Goal: Information Seeking & Learning: Check status

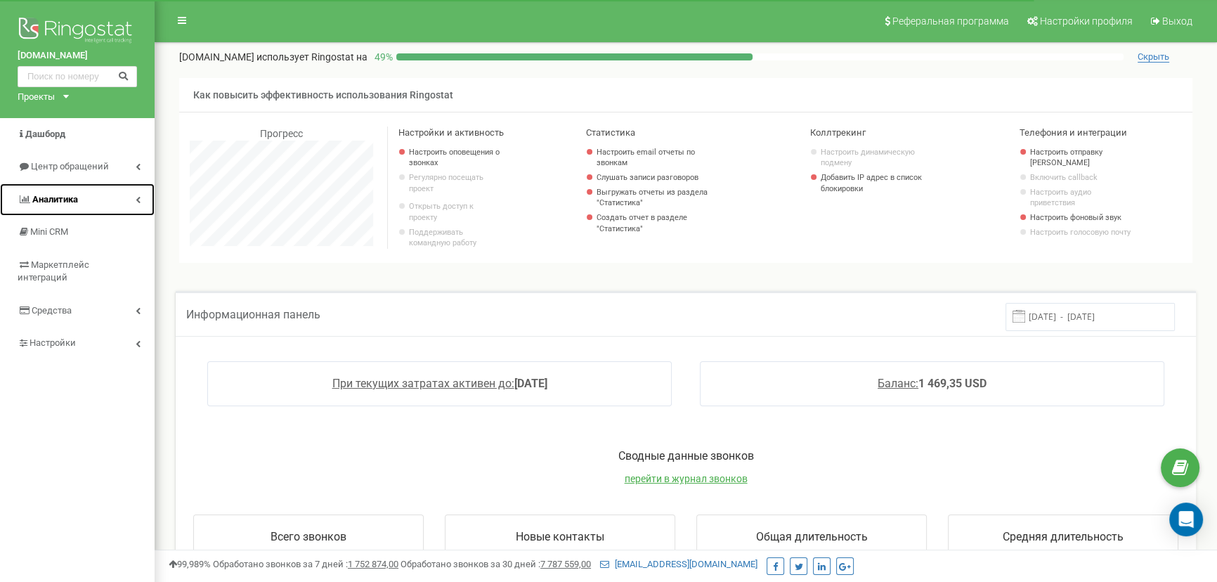
click at [81, 207] on link "Аналитика" at bounding box center [77, 199] width 155 height 33
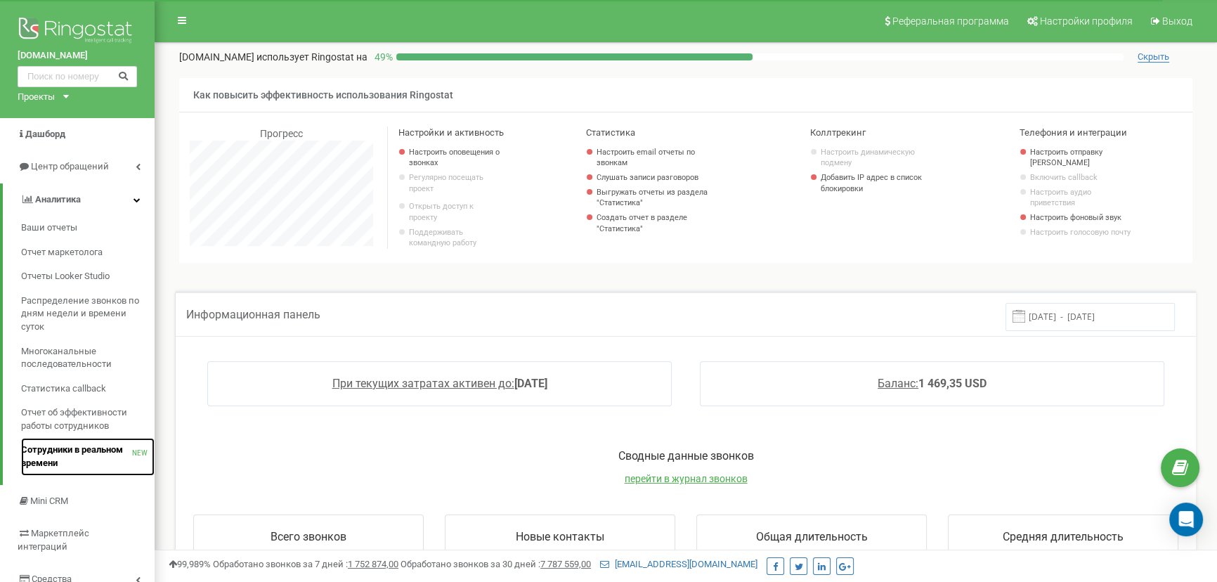
click at [84, 452] on span "Сотрудники в реальном времени" at bounding box center [76, 456] width 111 height 26
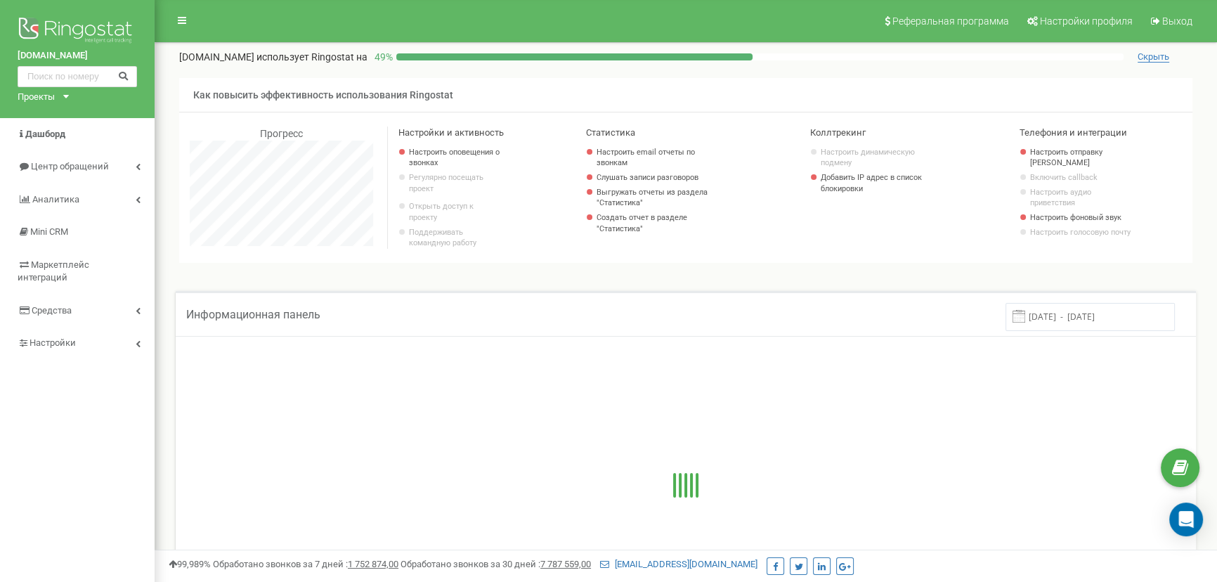
scroll to position [843, 1062]
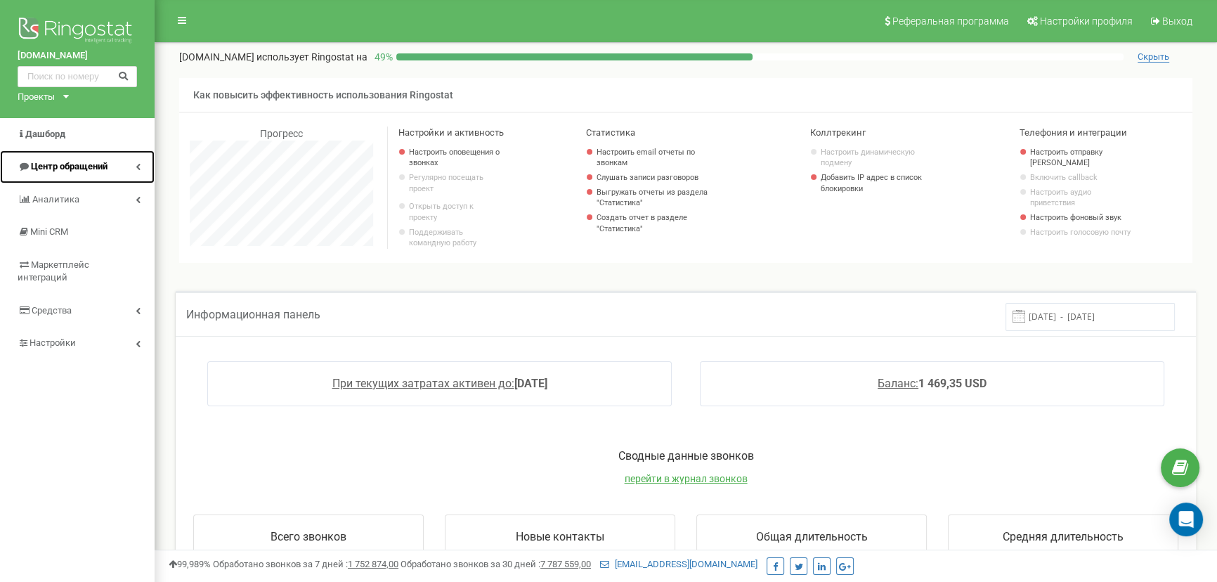
click at [85, 164] on span "Центр обращений" at bounding box center [69, 166] width 77 height 11
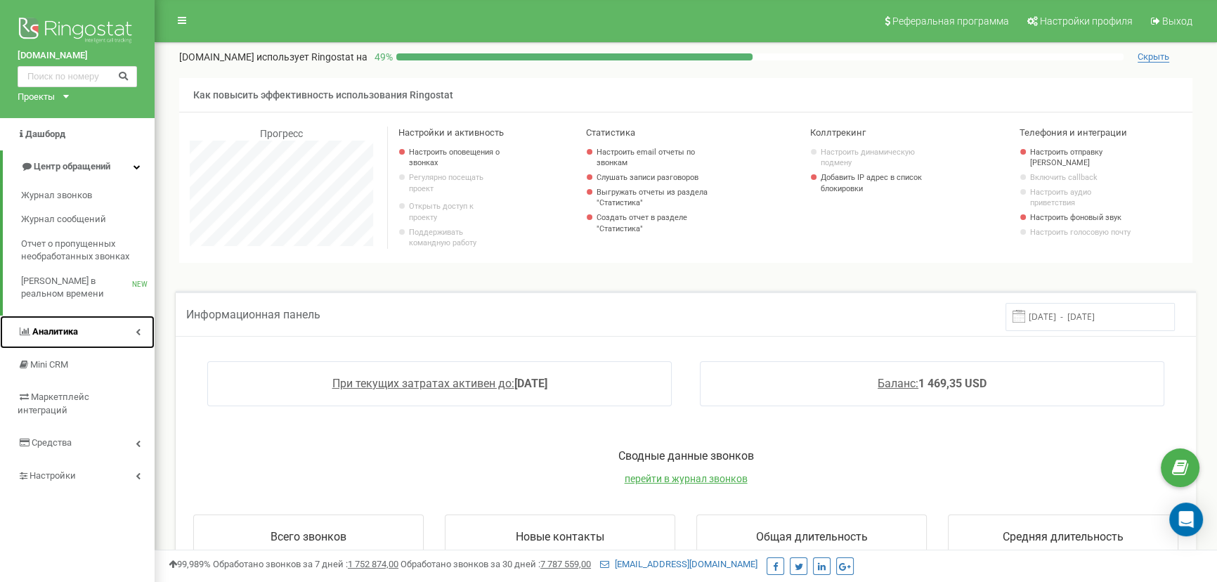
click at [88, 326] on link "Аналитика" at bounding box center [77, 332] width 155 height 33
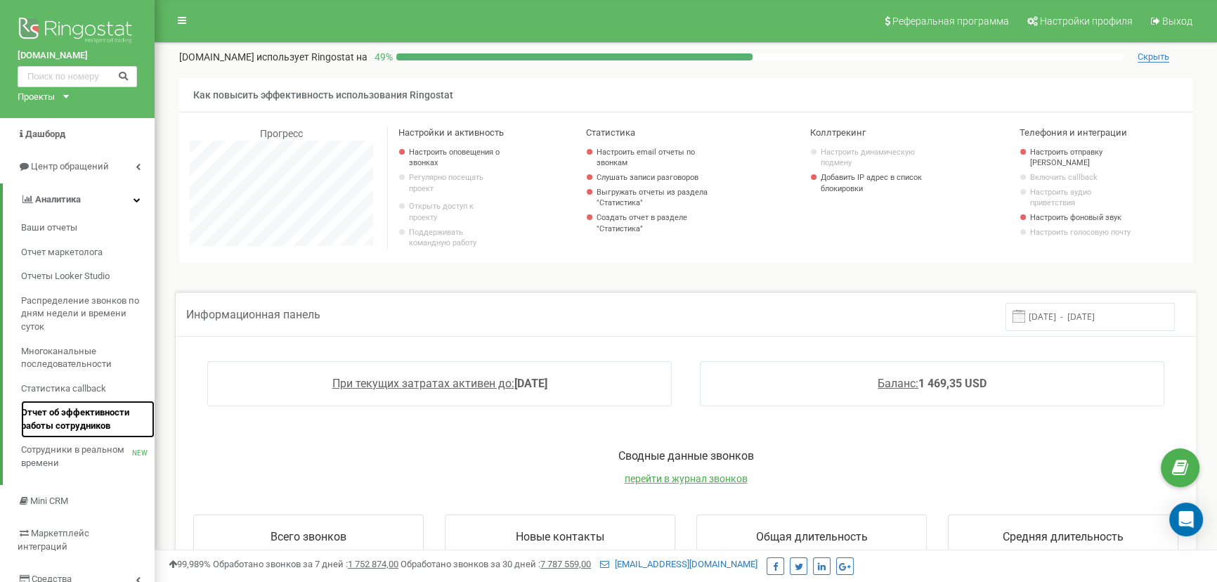
click at [84, 427] on span "Отчет об эффективности работы сотрудников" at bounding box center [84, 419] width 126 height 26
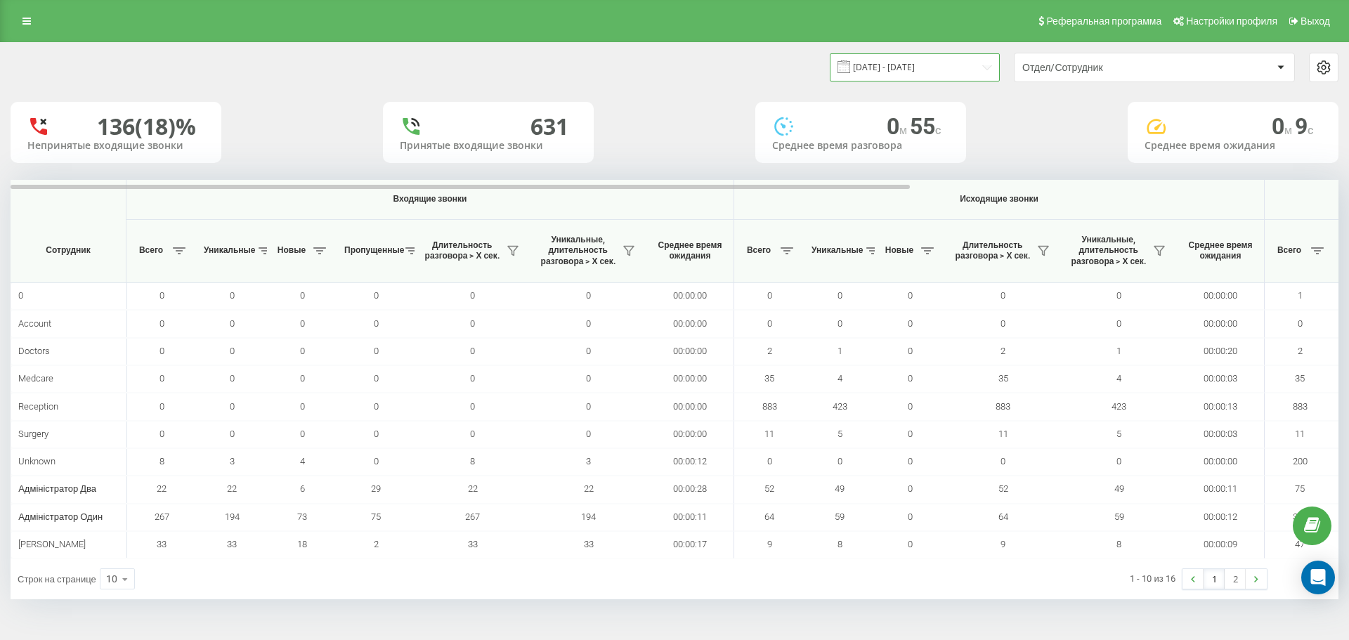
click at [975, 67] on input "21.07.2025 - 21.08.2025" at bounding box center [915, 66] width 170 height 27
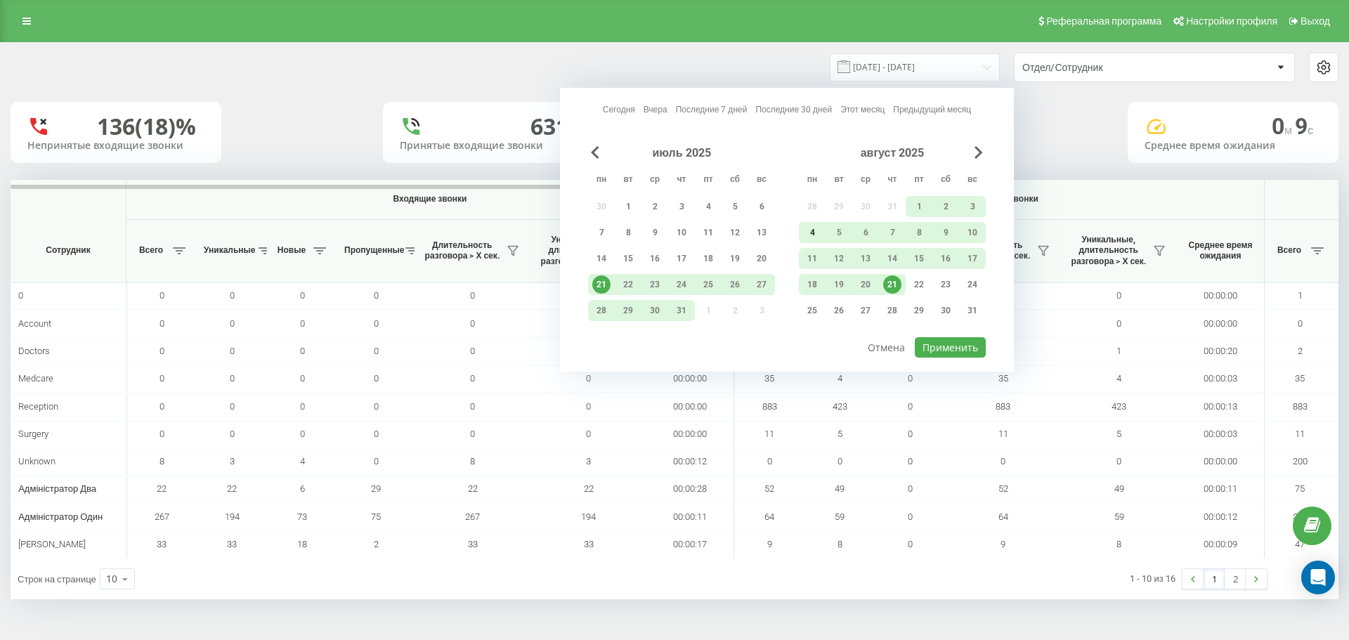
click at [813, 230] on div "4" at bounding box center [812, 232] width 18 height 18
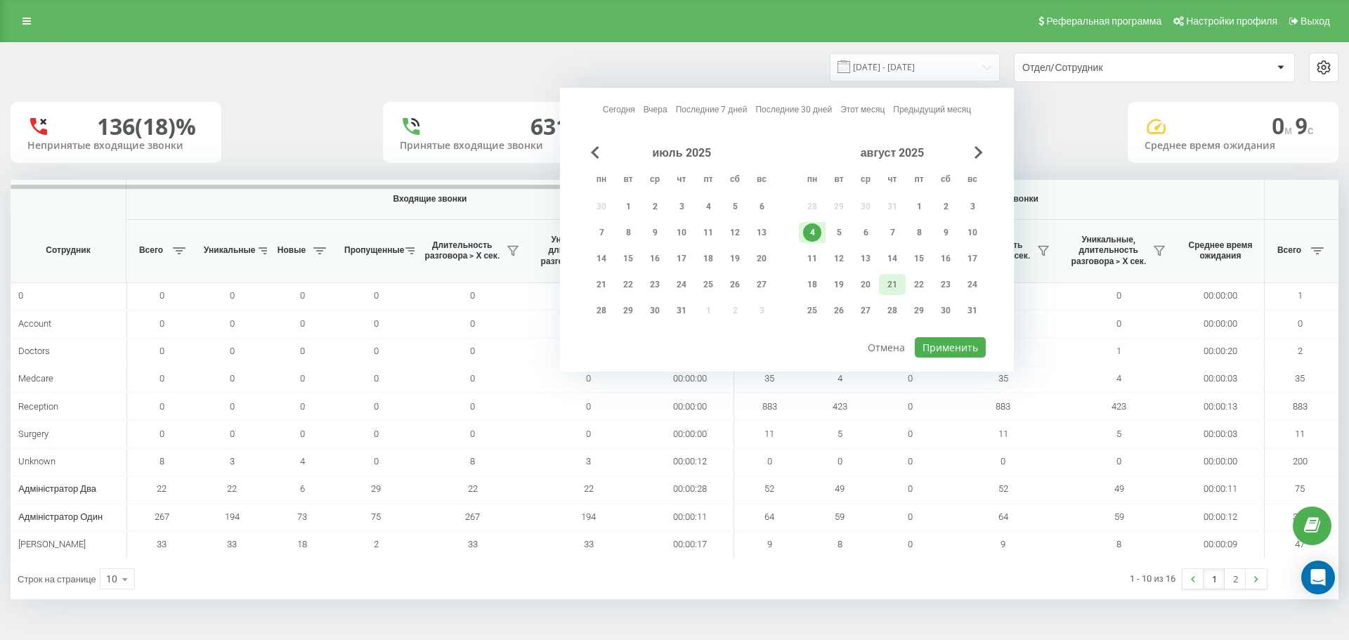
click at [889, 282] on div "21" at bounding box center [892, 284] width 18 height 18
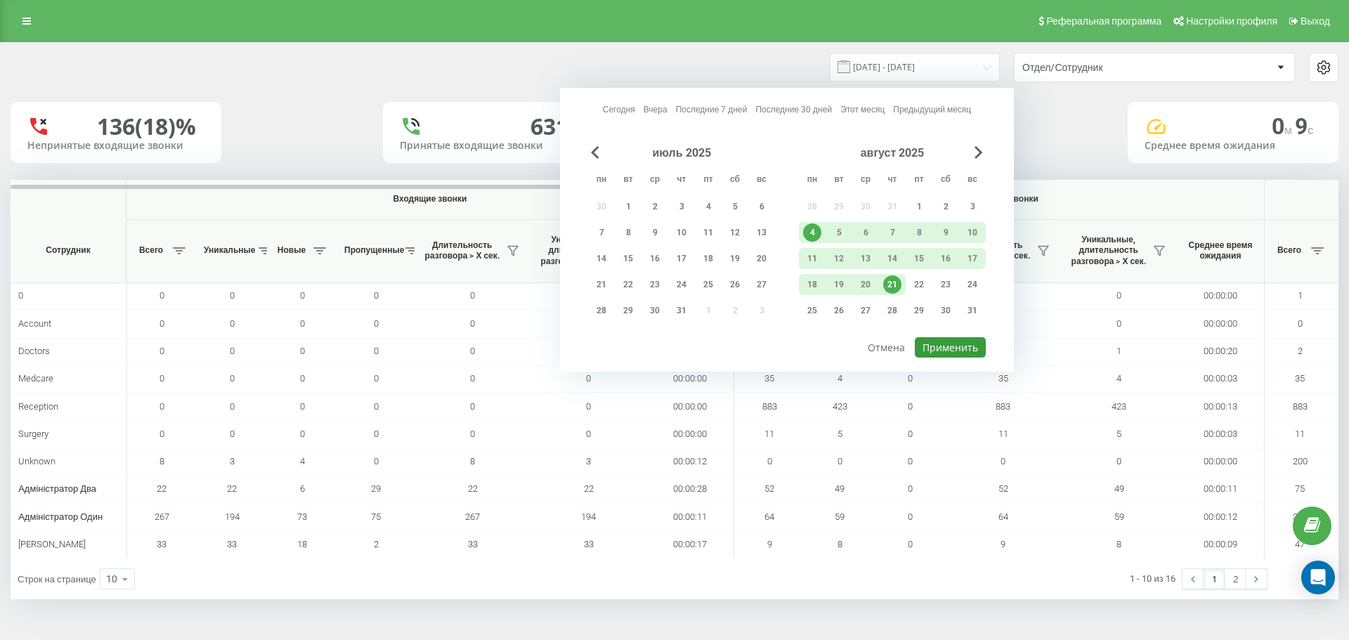
click at [945, 346] on button "Применить" at bounding box center [950, 347] width 71 height 20
type input "04.08.2025 - 21.08.2025"
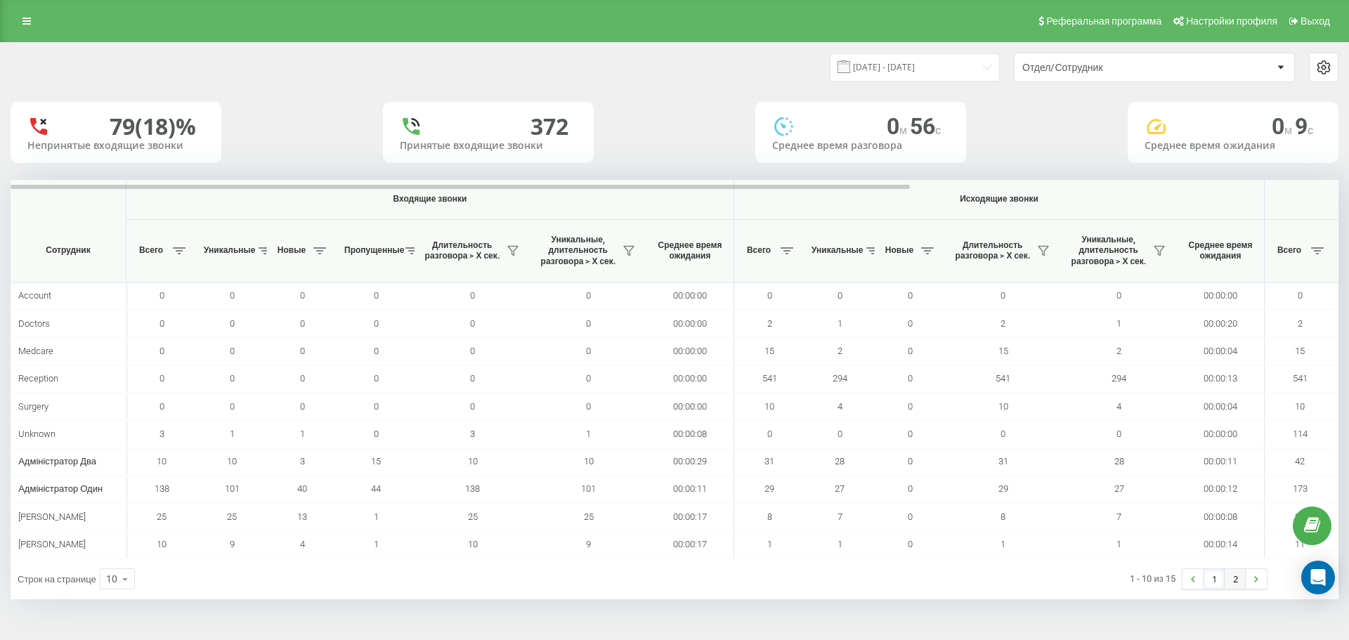
click at [1237, 580] on link "2" at bounding box center [1235, 579] width 21 height 20
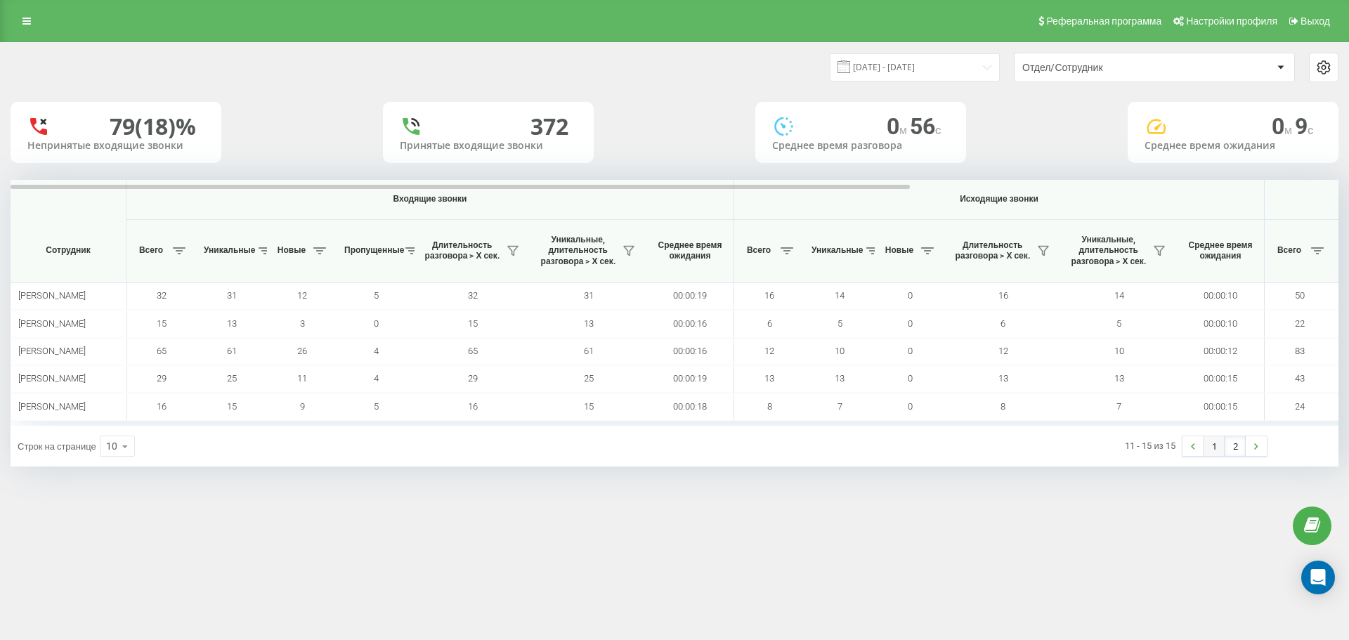
click at [1215, 453] on link "1" at bounding box center [1214, 446] width 21 height 20
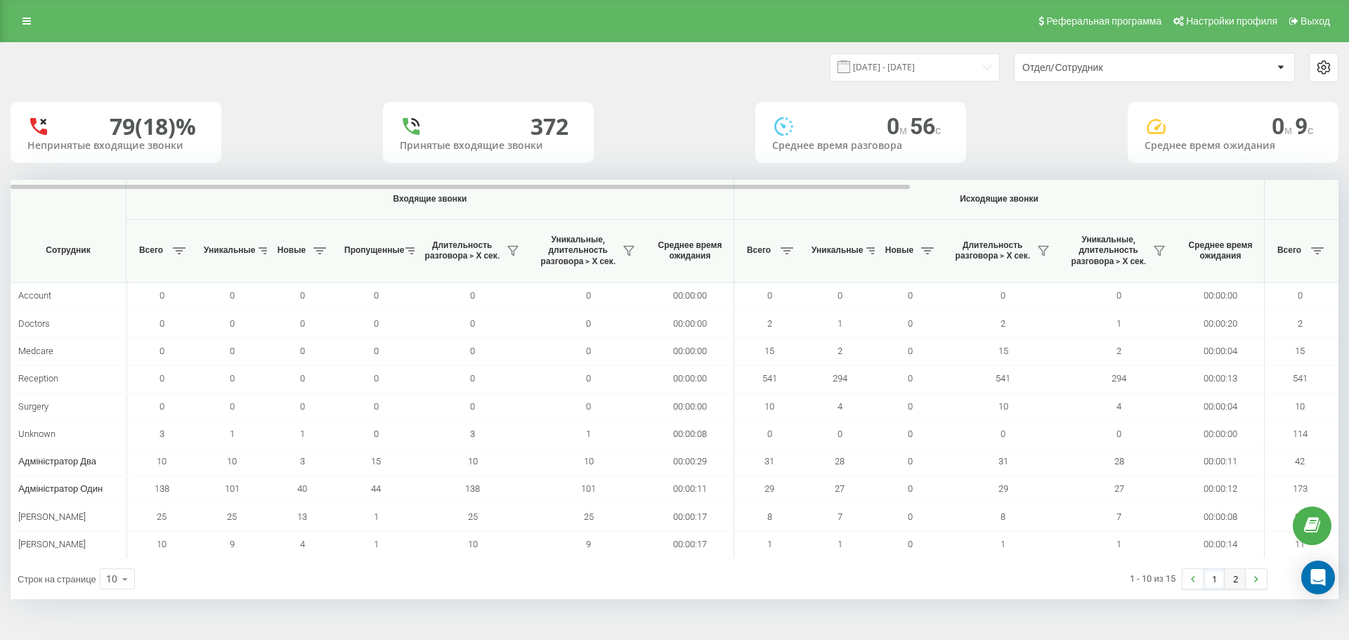
click at [1241, 581] on link "2" at bounding box center [1235, 579] width 21 height 20
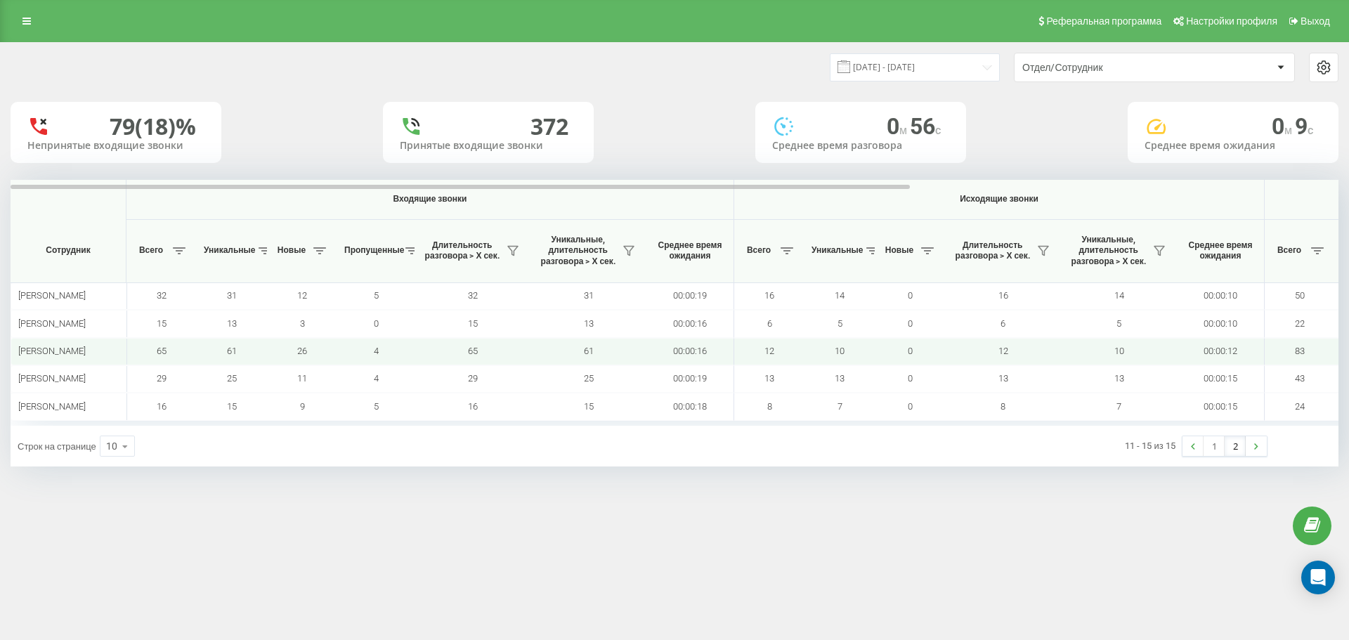
click at [59, 356] on span "Полуницька Наталія Сергіївна" at bounding box center [51, 351] width 67 height 11
click at [67, 354] on span "Полуницька Наталія Сергіївна" at bounding box center [51, 351] width 67 height 11
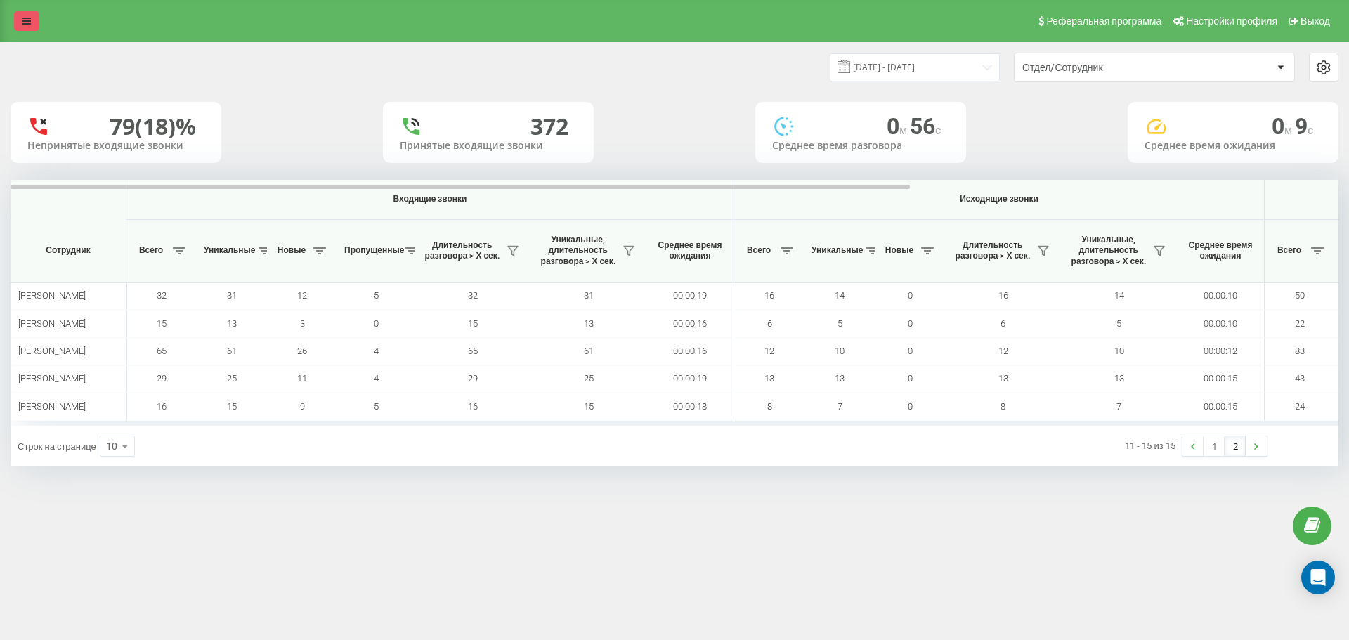
click at [27, 18] on icon at bounding box center [26, 21] width 8 height 10
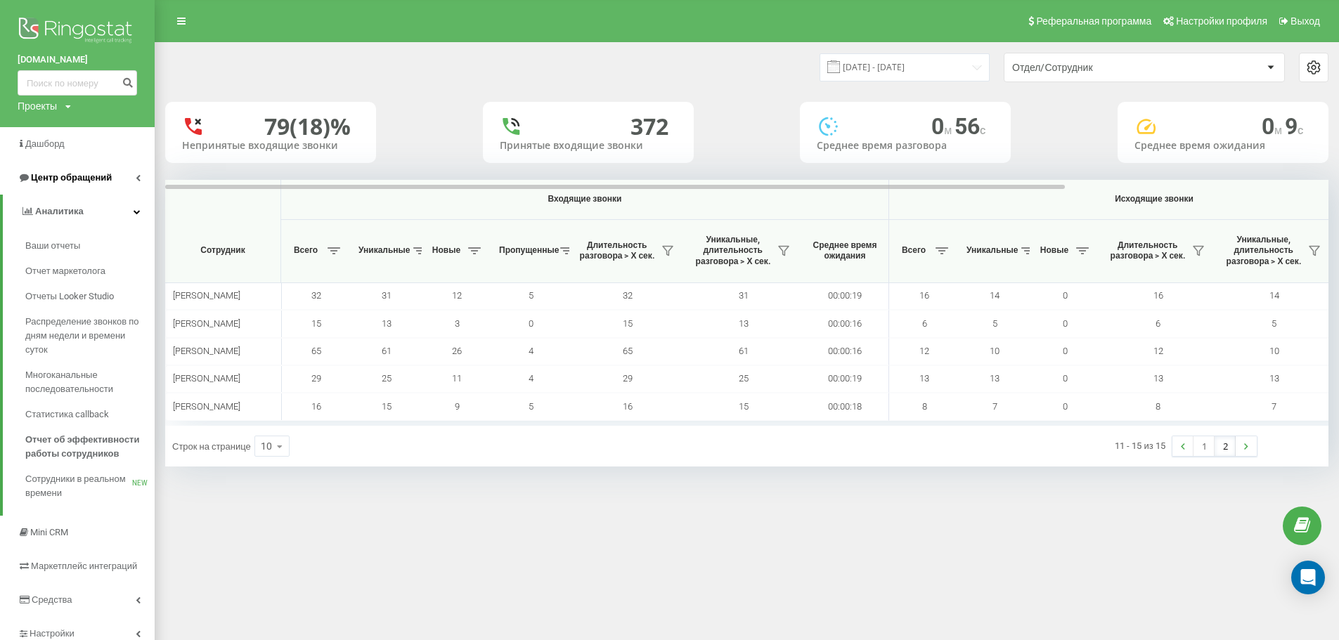
click at [90, 189] on link "Центр обращений" at bounding box center [77, 178] width 155 height 34
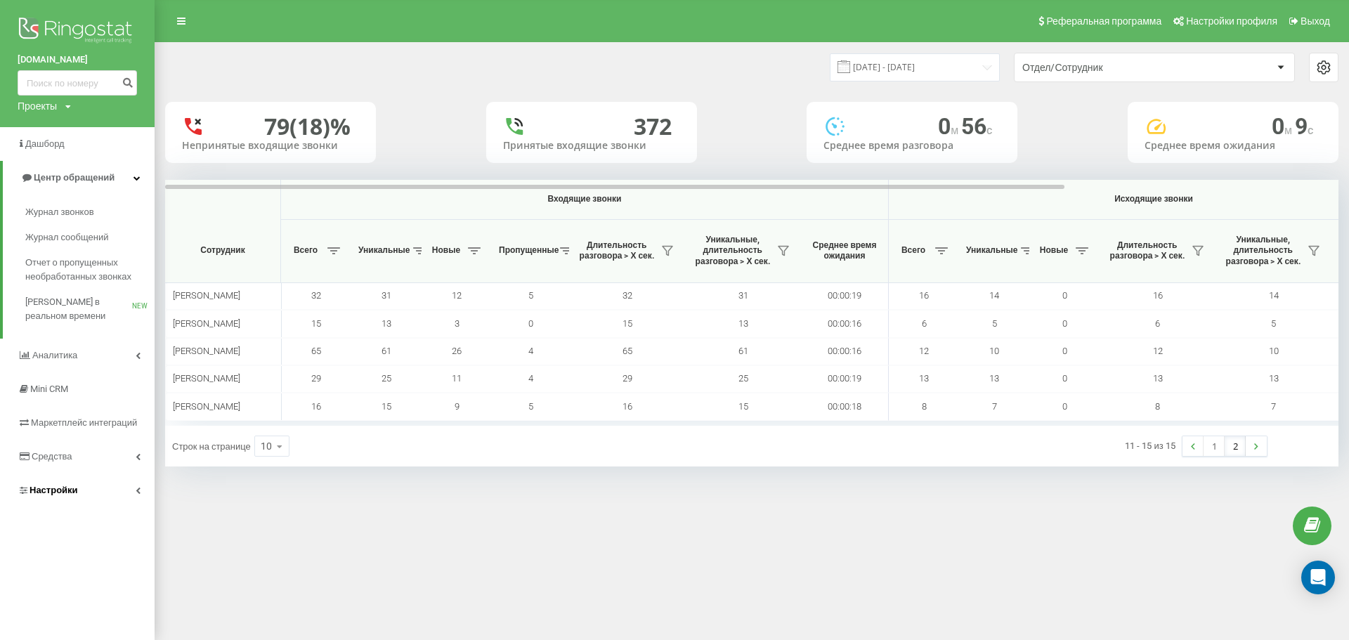
click at [88, 494] on link "Настройки" at bounding box center [77, 491] width 155 height 34
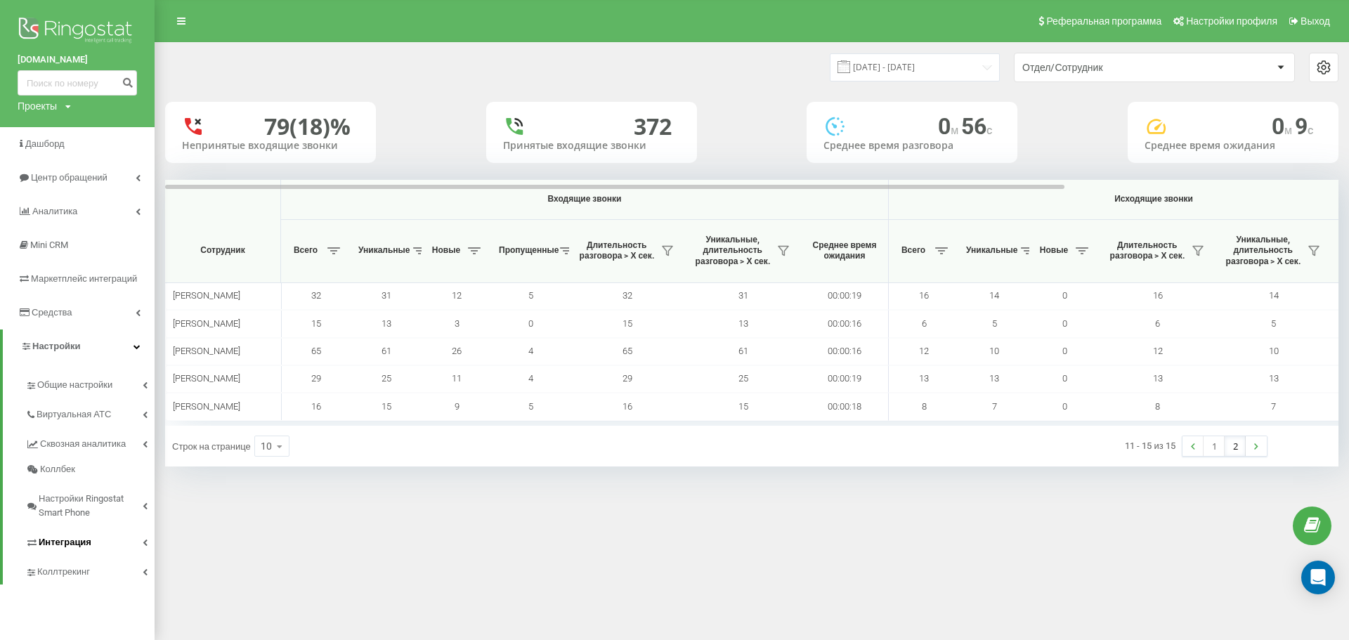
click at [100, 547] on link "Интеграция" at bounding box center [89, 541] width 129 height 30
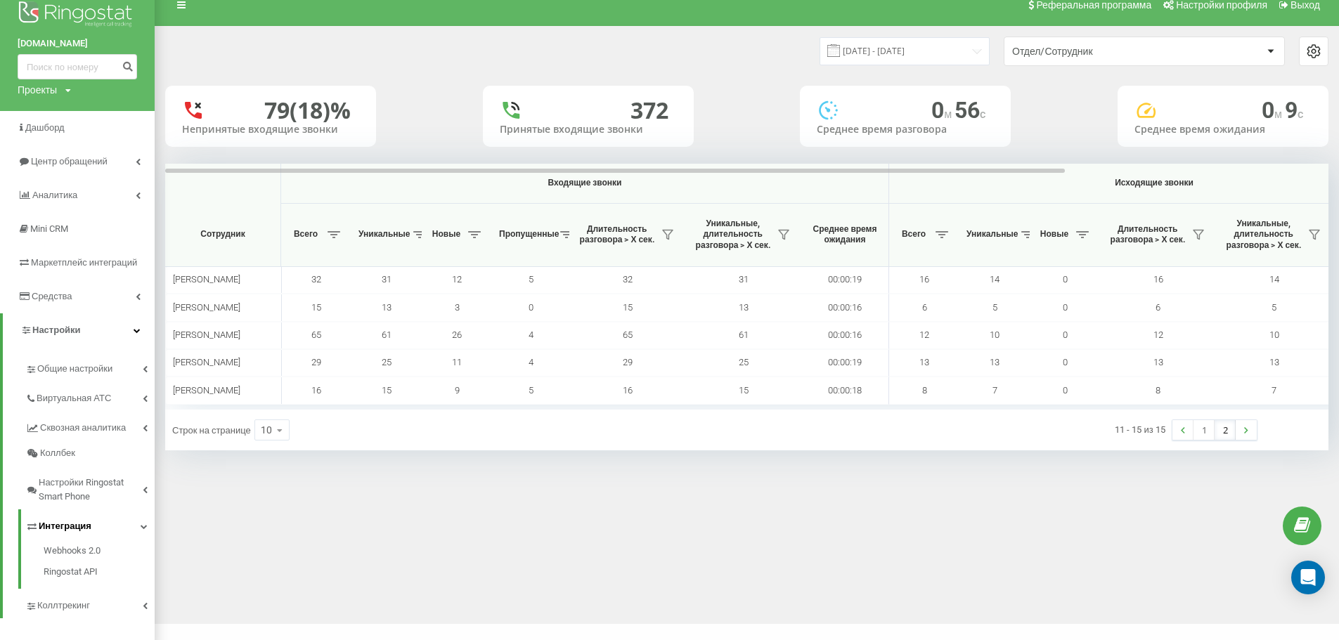
scroll to position [30, 0]
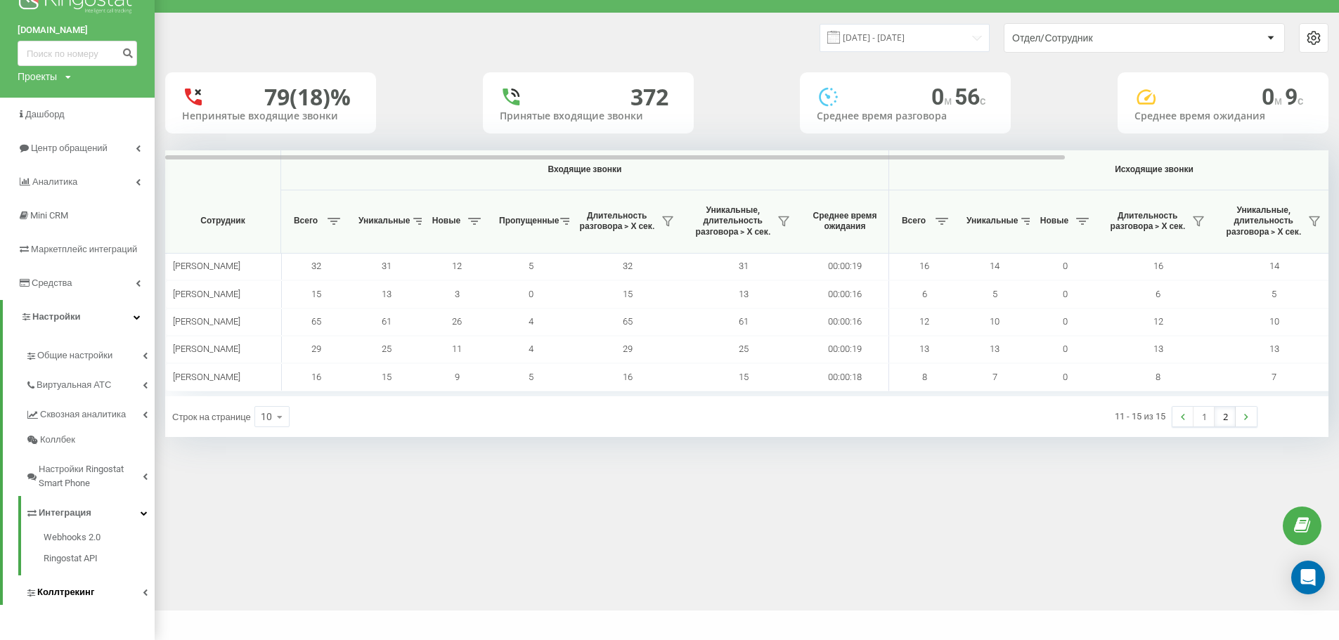
click at [80, 599] on span "Коллтрекинг" at bounding box center [65, 592] width 57 height 14
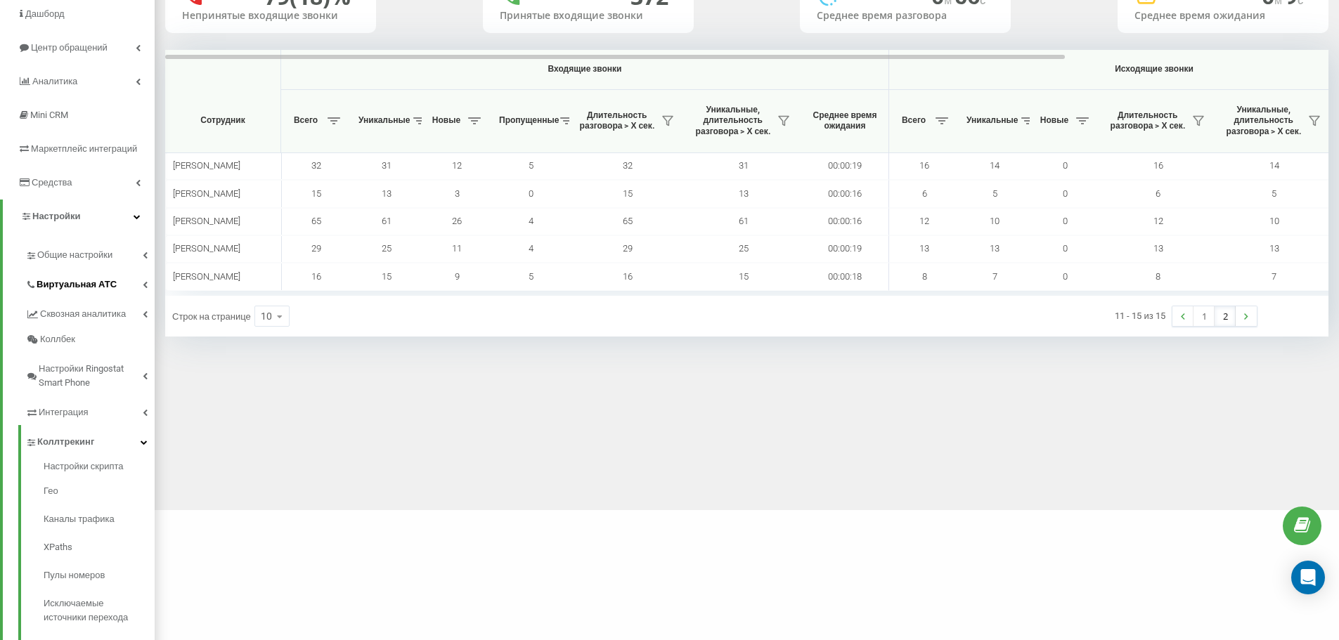
scroll to position [119, 0]
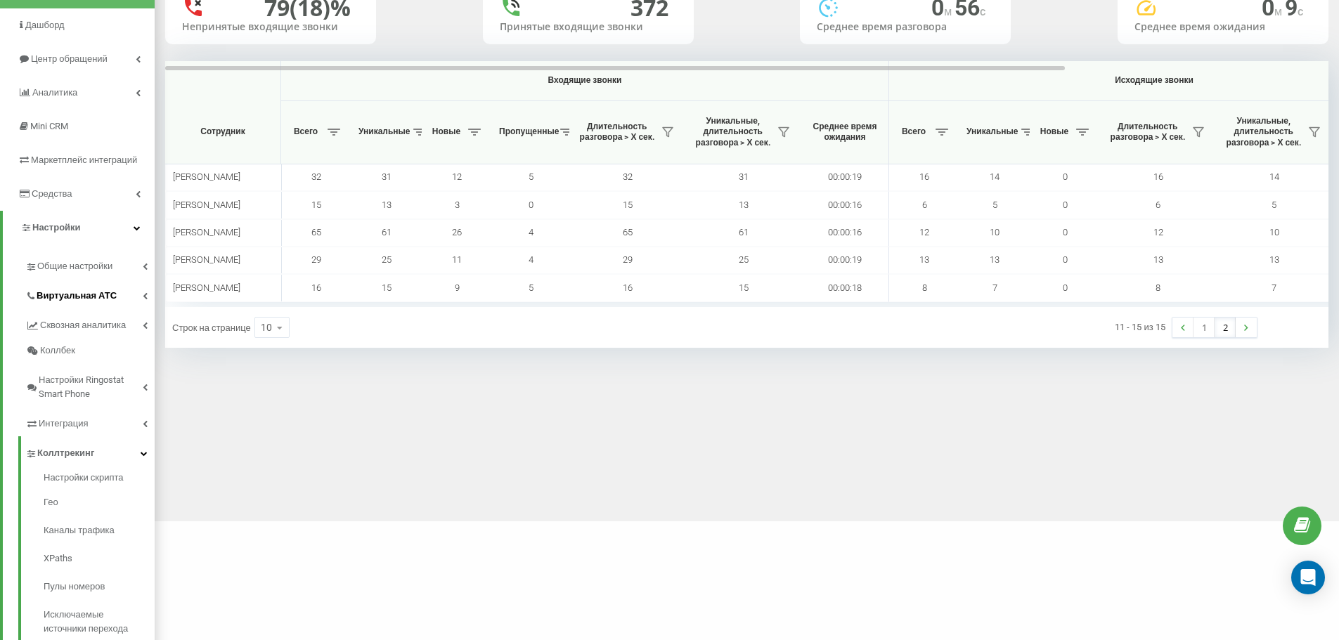
click at [97, 290] on span "Виртуальная АТС" at bounding box center [77, 296] width 80 height 14
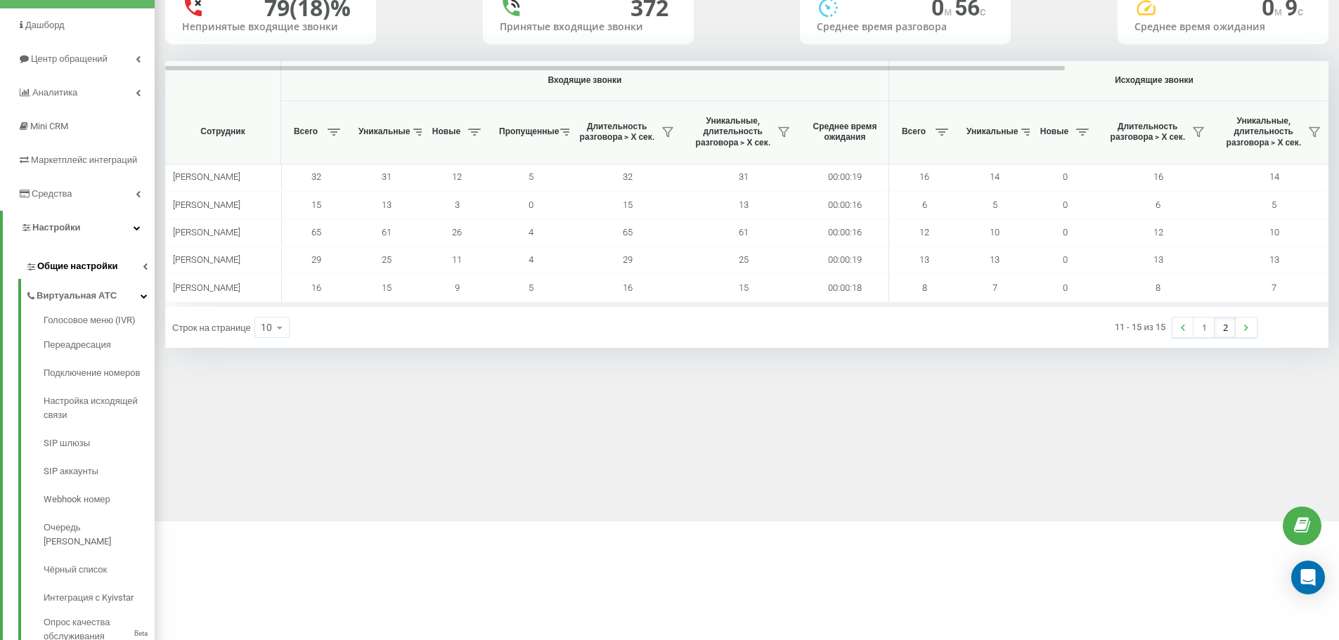
click at [96, 264] on span "Общие настройки" at bounding box center [77, 266] width 80 height 14
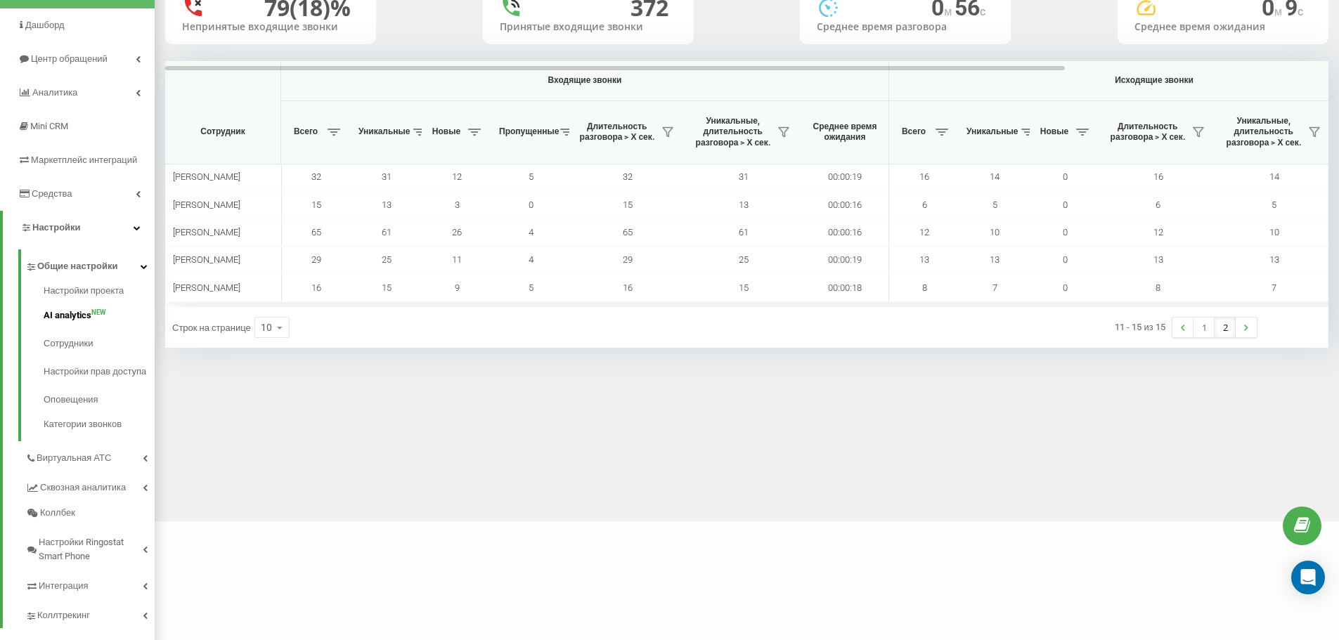
click at [89, 317] on span "AI analytics" at bounding box center [68, 315] width 48 height 14
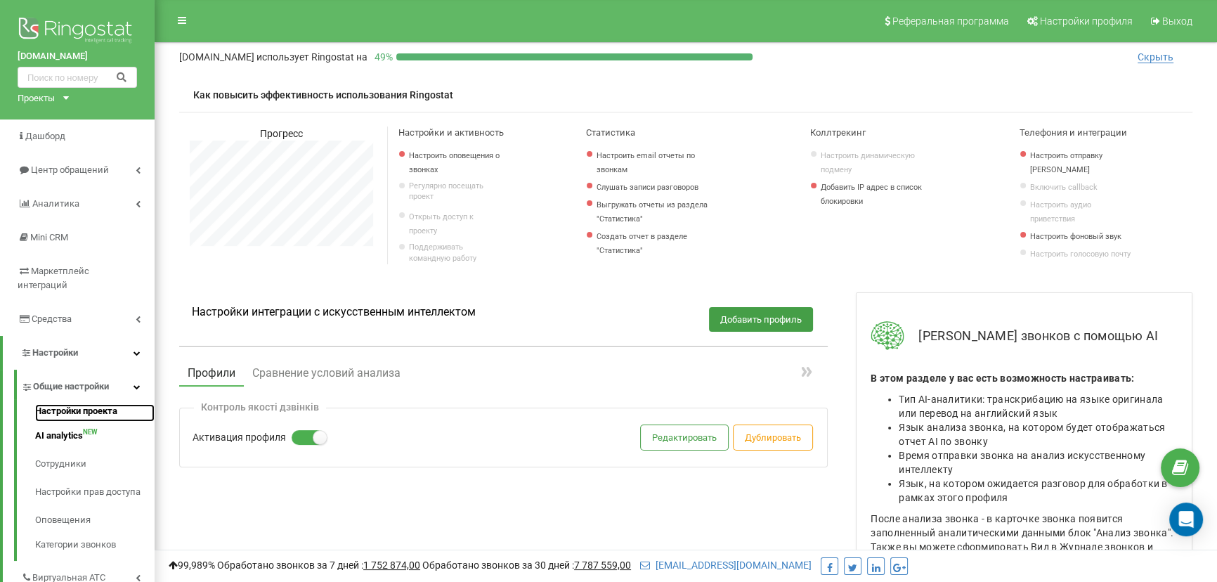
click at [93, 404] on link "Настройки проекта" at bounding box center [94, 413] width 119 height 18
click at [99, 168] on span "Центр обращений" at bounding box center [69, 169] width 77 height 11
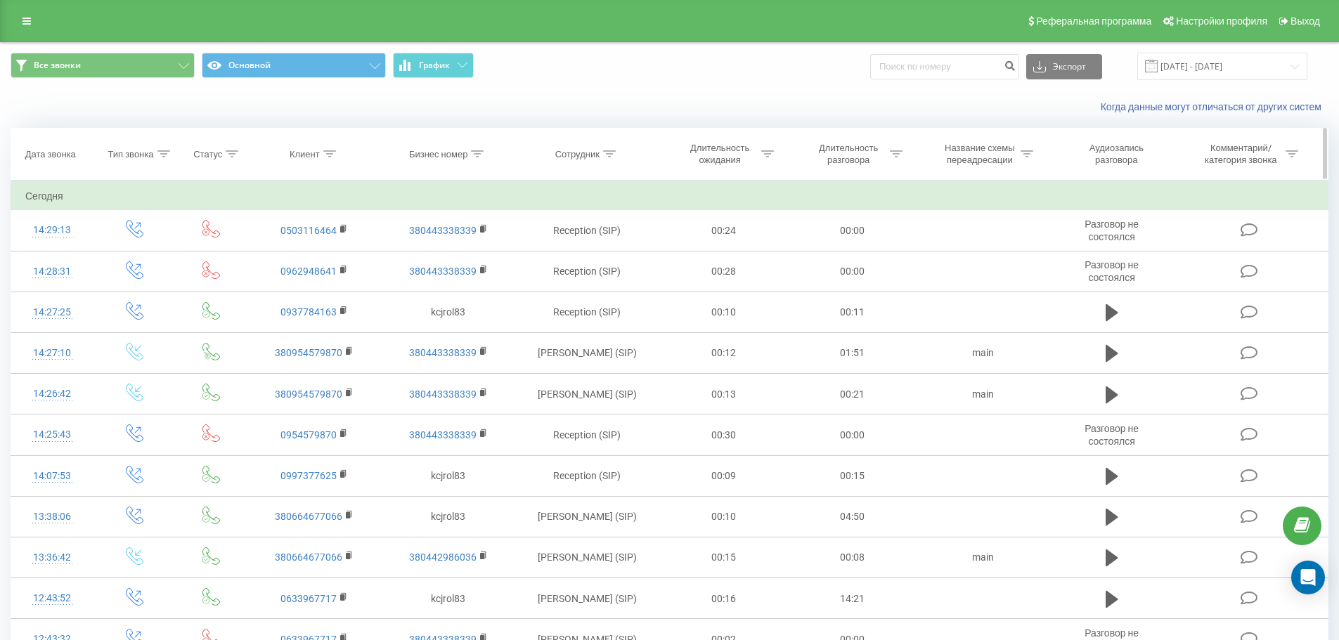
drag, startPoint x: 1228, startPoint y: 160, endPoint x: 1292, endPoint y: 152, distance: 64.5
click at [1292, 152] on icon at bounding box center [1291, 153] width 13 height 7
